Goal: Transaction & Acquisition: Purchase product/service

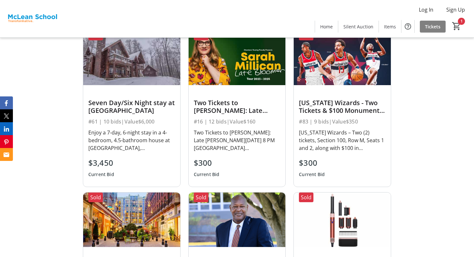
scroll to position [255, 0]
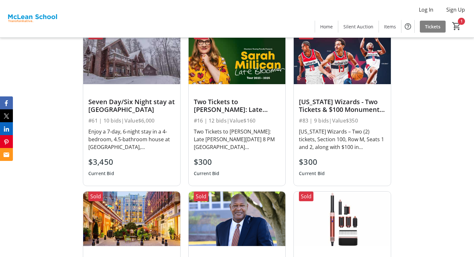
click at [255, 136] on div "Two Tickets to [PERSON_NAME]: Late [PERSON_NAME][DATE] 8 PM [GEOGRAPHIC_DATA][P…" at bounding box center [237, 139] width 87 height 23
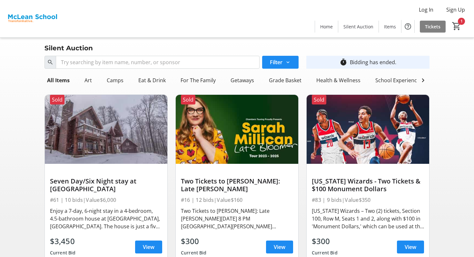
click at [235, 166] on div at bounding box center [237, 169] width 112 height 10
click at [281, 245] on span "View" at bounding box center [280, 247] width 12 height 8
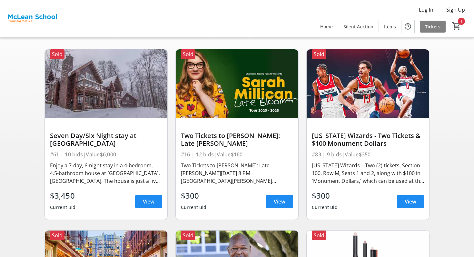
scroll to position [47, 0]
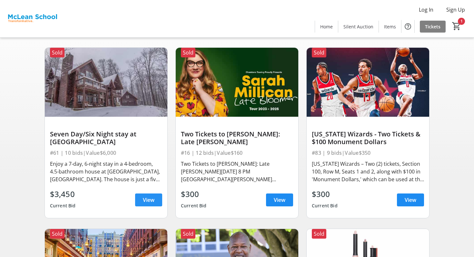
click at [149, 205] on span at bounding box center [148, 199] width 27 height 15
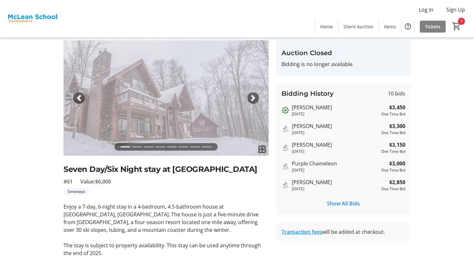
scroll to position [23, 0]
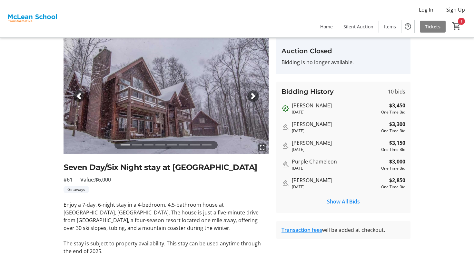
click at [254, 98] on span "button" at bounding box center [253, 96] width 6 height 6
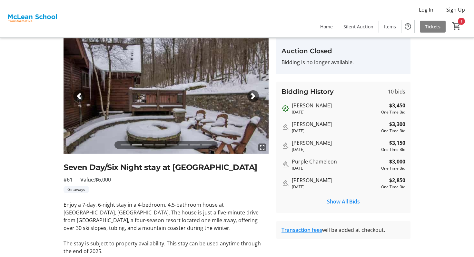
click at [254, 98] on span "button" at bounding box center [253, 96] width 6 height 6
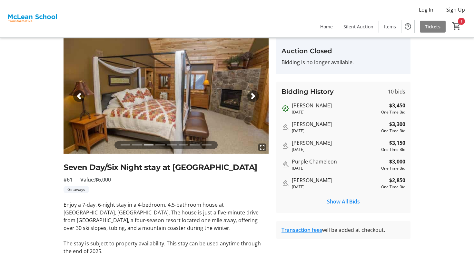
click at [254, 98] on span "button" at bounding box center [253, 96] width 6 height 6
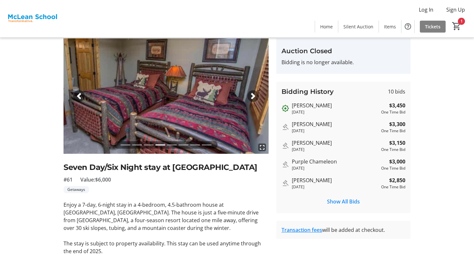
click at [256, 95] on span "button" at bounding box center [253, 96] width 6 height 6
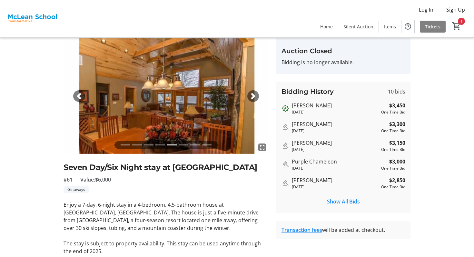
scroll to position [0, 0]
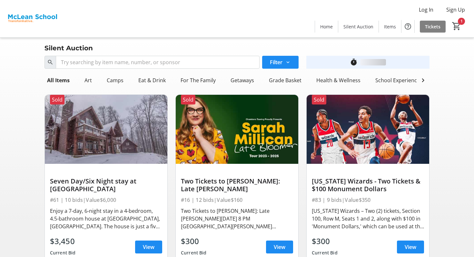
scroll to position [47, 0]
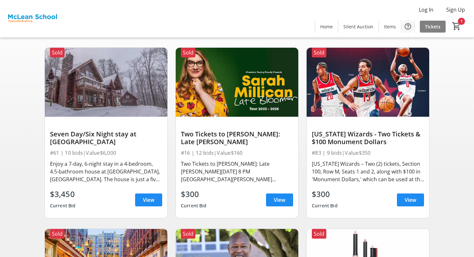
click at [407, 29] on mat-icon "Help" at bounding box center [408, 27] width 8 height 8
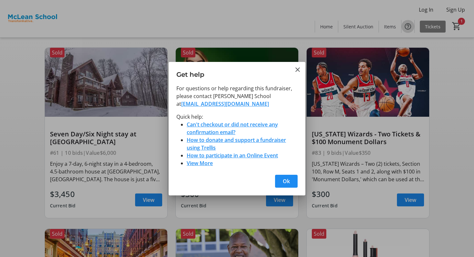
scroll to position [0, 0]
click at [299, 70] on mat-icon "Close" at bounding box center [298, 70] width 8 height 8
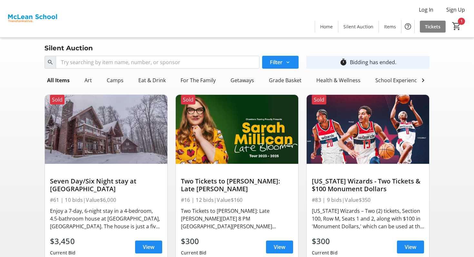
scroll to position [47, 0]
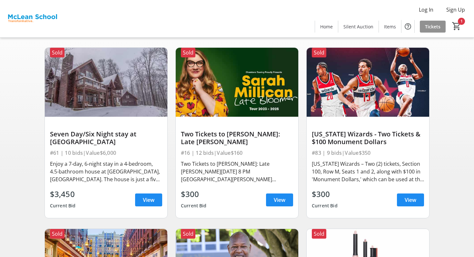
click at [427, 31] on span at bounding box center [433, 26] width 26 height 15
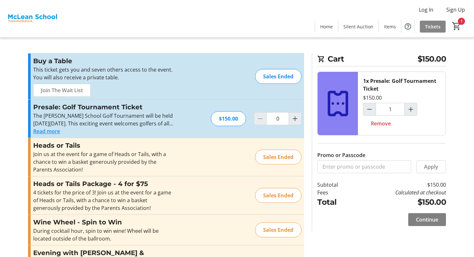
type input "1"
